Goal: Task Accomplishment & Management: Use online tool/utility

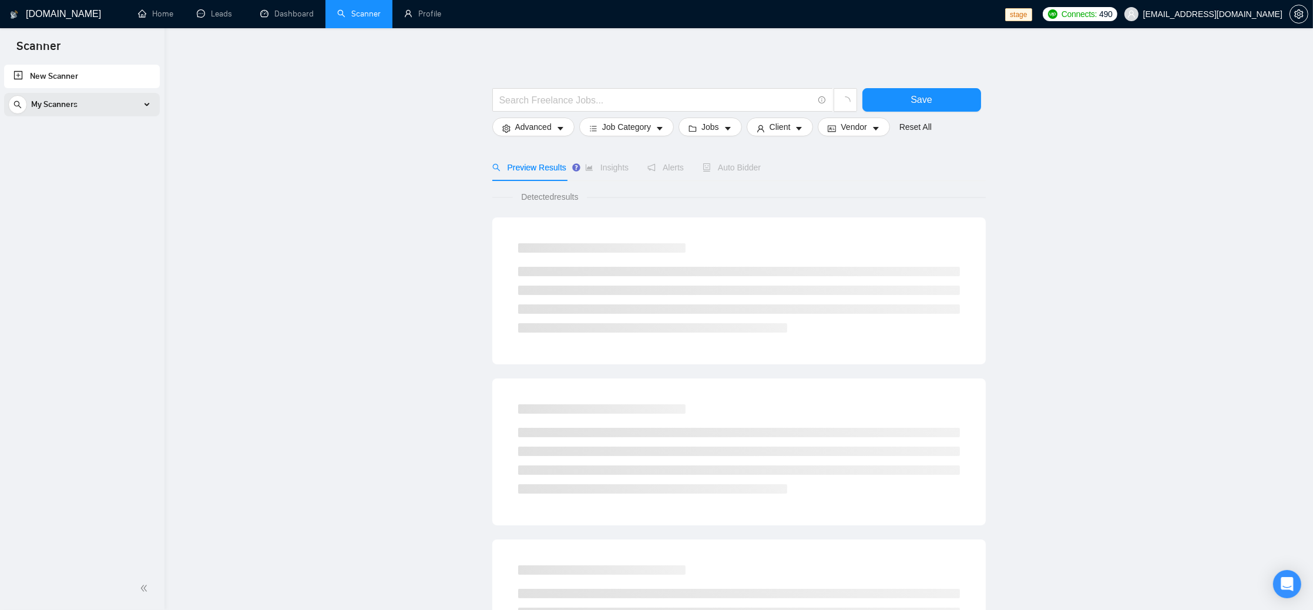
click at [145, 105] on div "My Scanners" at bounding box center [81, 104] width 147 height 23
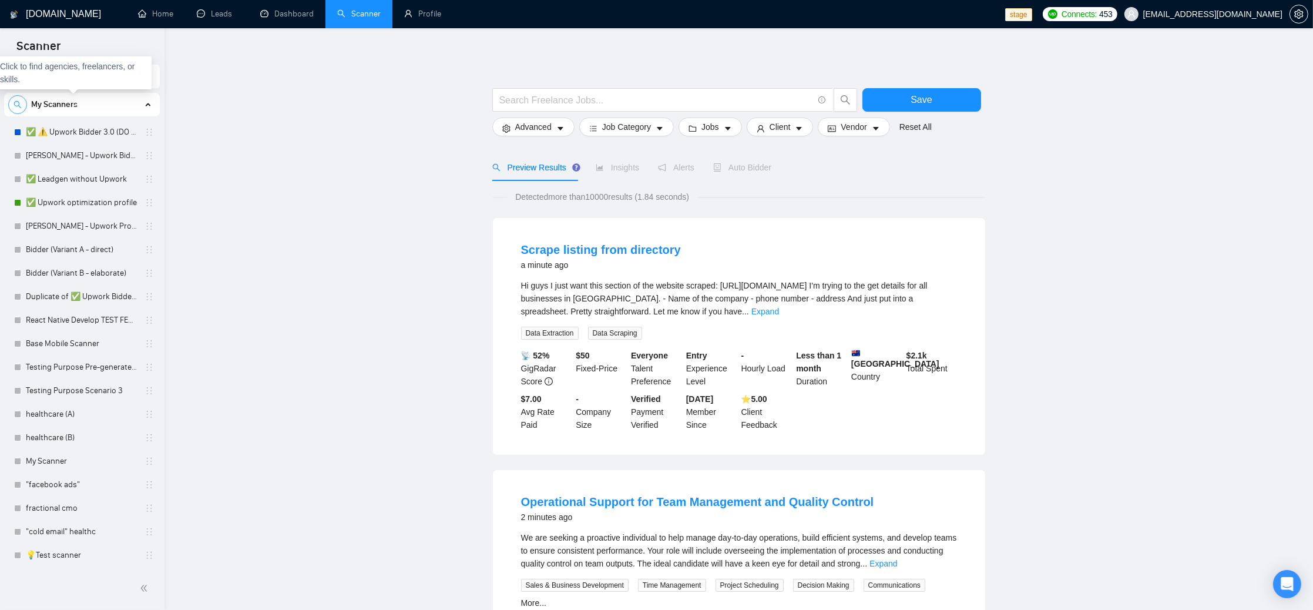
click at [18, 107] on icon "search" at bounding box center [18, 104] width 8 height 8
click at [94, 103] on input at bounding box center [82, 105] width 146 height 14
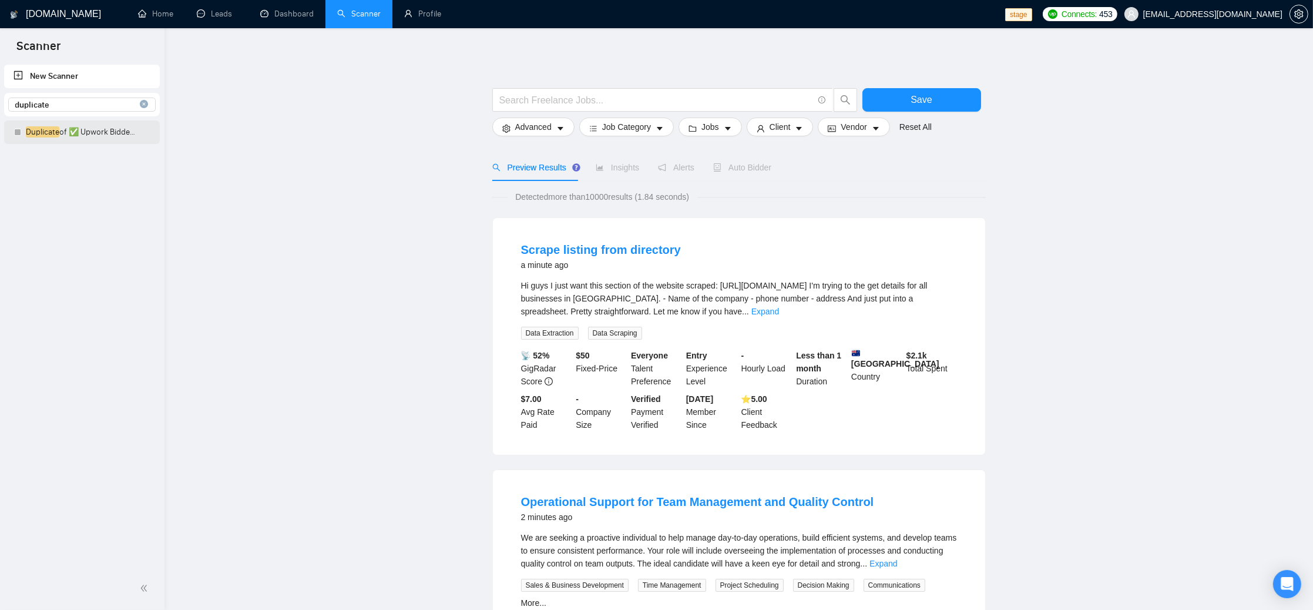
type input "duplicate"
click at [96, 132] on link "Duplicate of ✅ Upwork Bidder 3.0" at bounding box center [82, 131] width 112 height 23
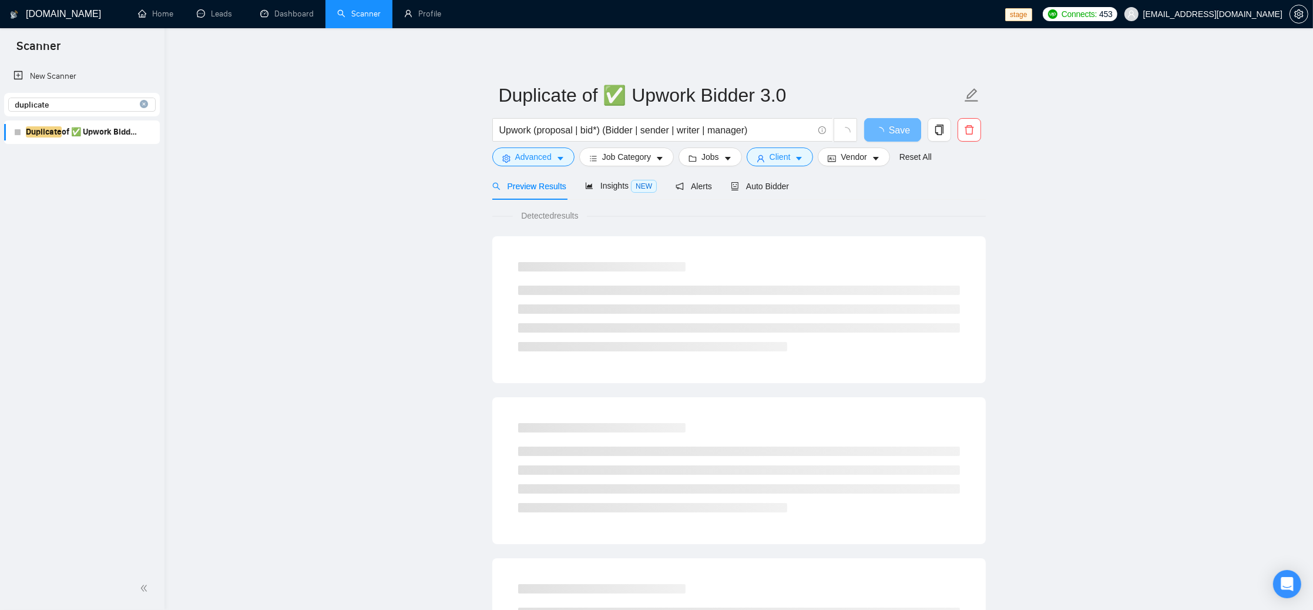
click at [53, 103] on input "duplicate" at bounding box center [82, 105] width 146 height 14
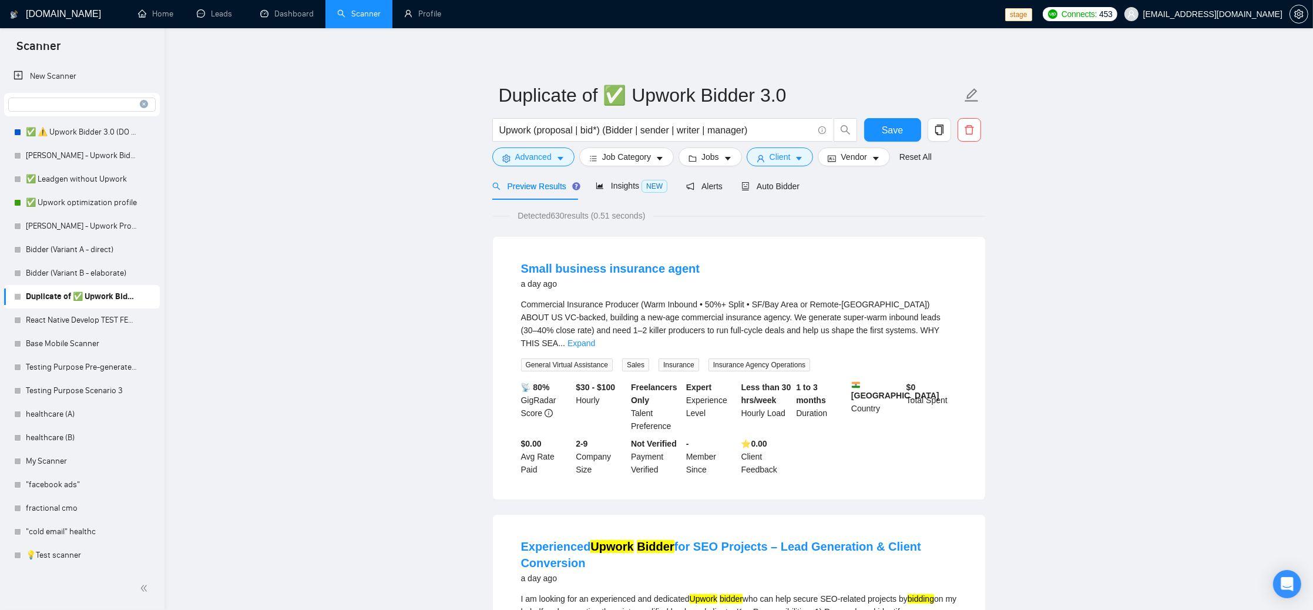
click at [143, 104] on icon "close-circle" at bounding box center [144, 104] width 8 height 8
